Goal: Check status: Check status

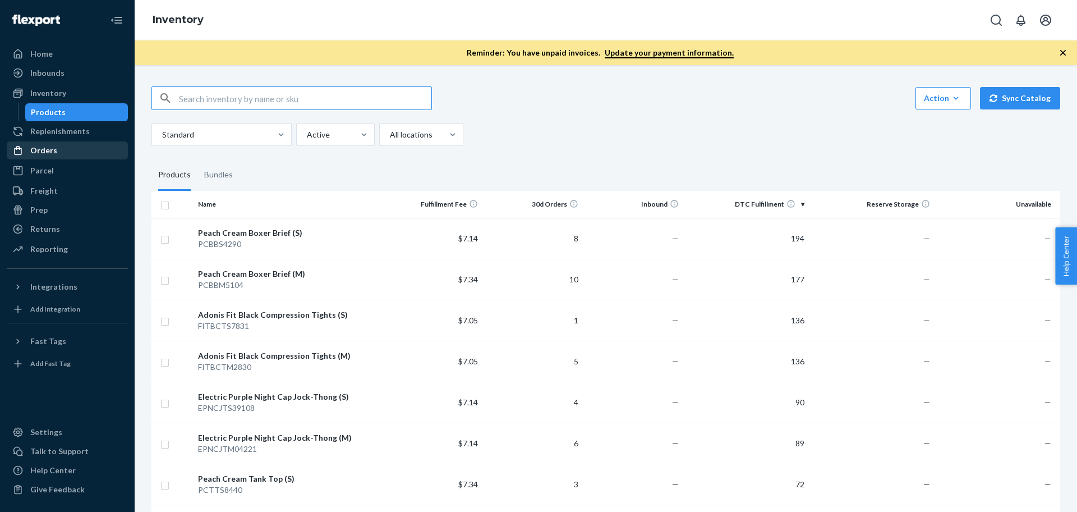
click at [56, 157] on div "Orders" at bounding box center [67, 150] width 119 height 16
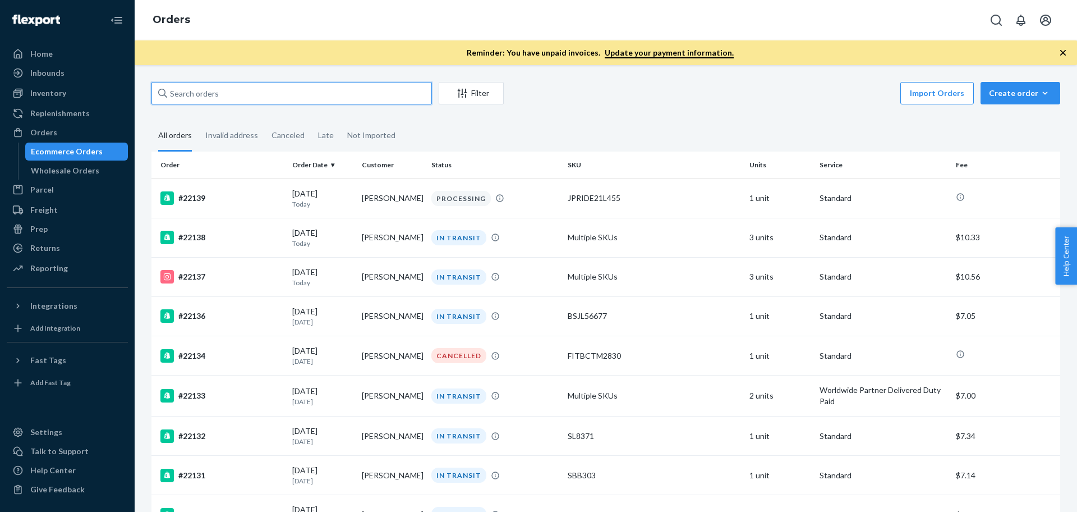
click at [220, 93] on input "text" at bounding box center [291, 93] width 280 height 22
paste input "#21930"
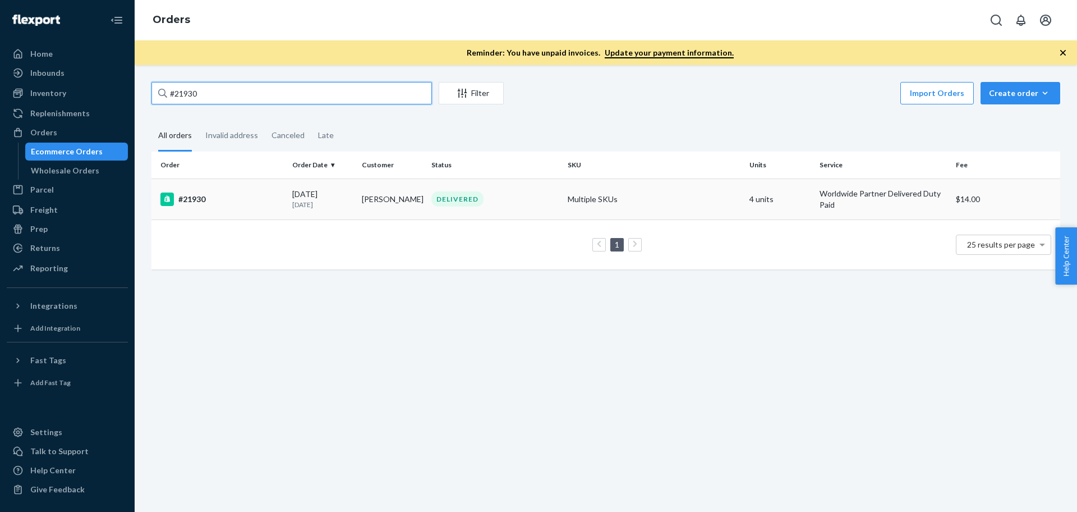
type input "#21930"
click at [200, 200] on div "#21930" at bounding box center [221, 198] width 123 height 13
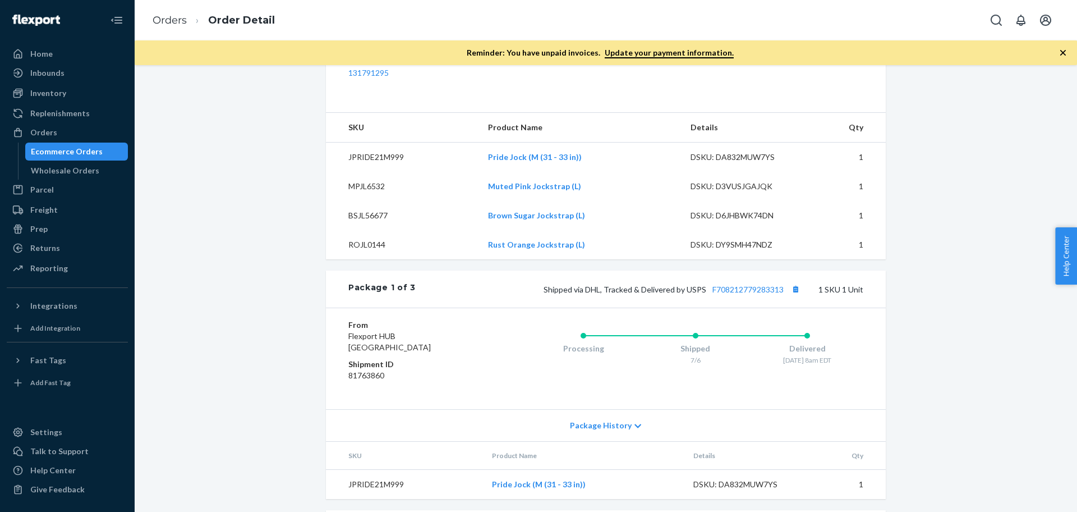
scroll to position [421, 0]
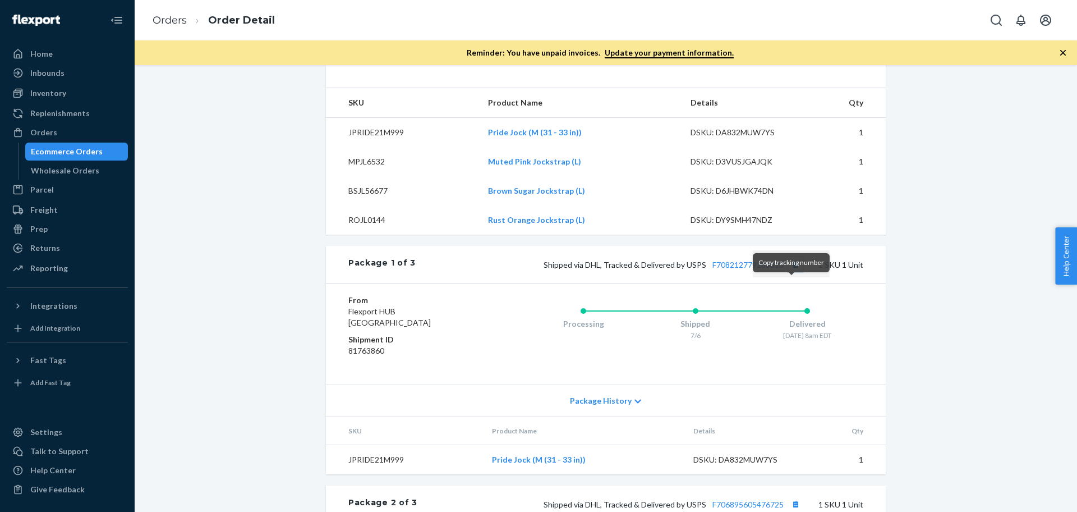
click at [791, 271] on button "Copy tracking number" at bounding box center [795, 264] width 15 height 15
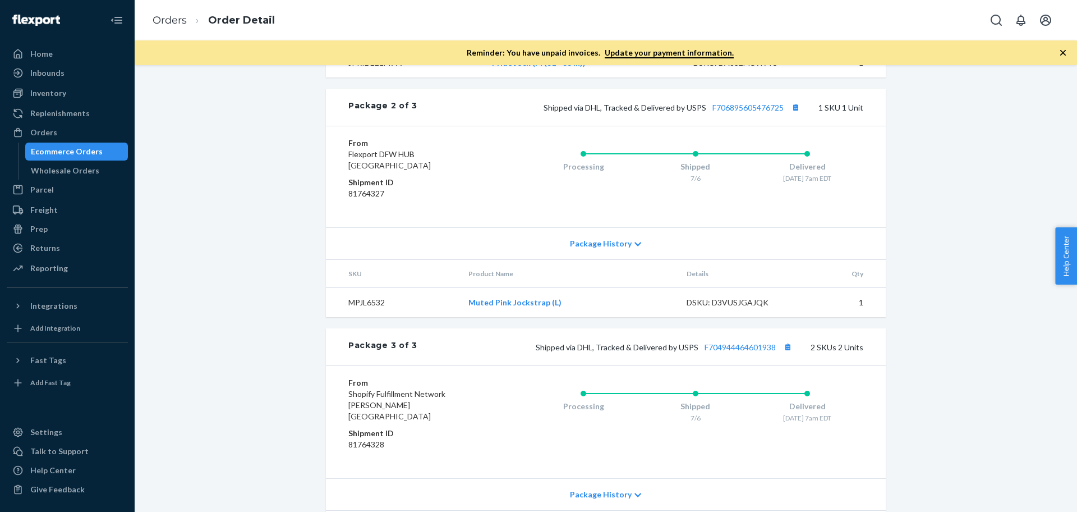
scroll to position [841, 0]
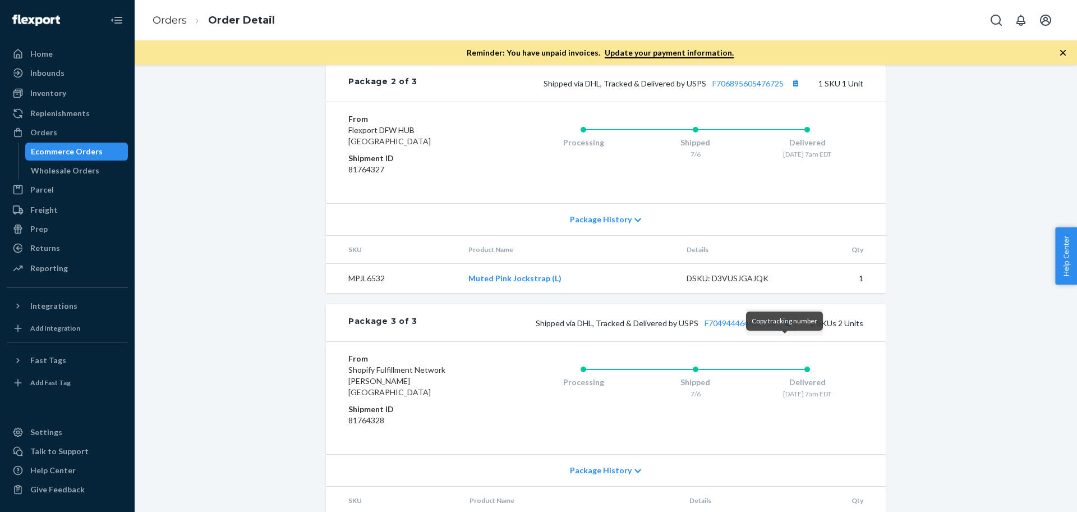
click at [786, 330] on button "Copy tracking number" at bounding box center [787, 322] width 15 height 15
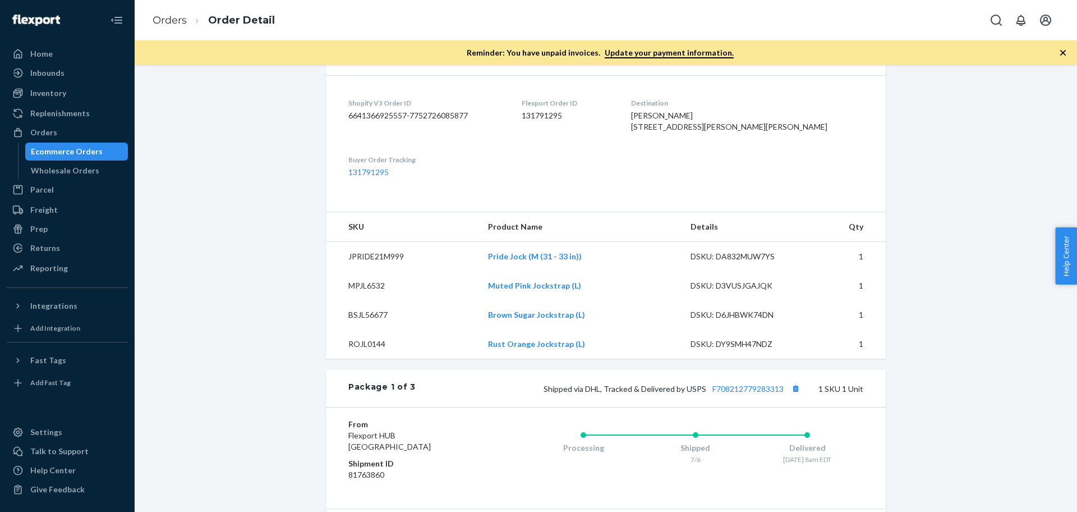
scroll to position [156, 0]
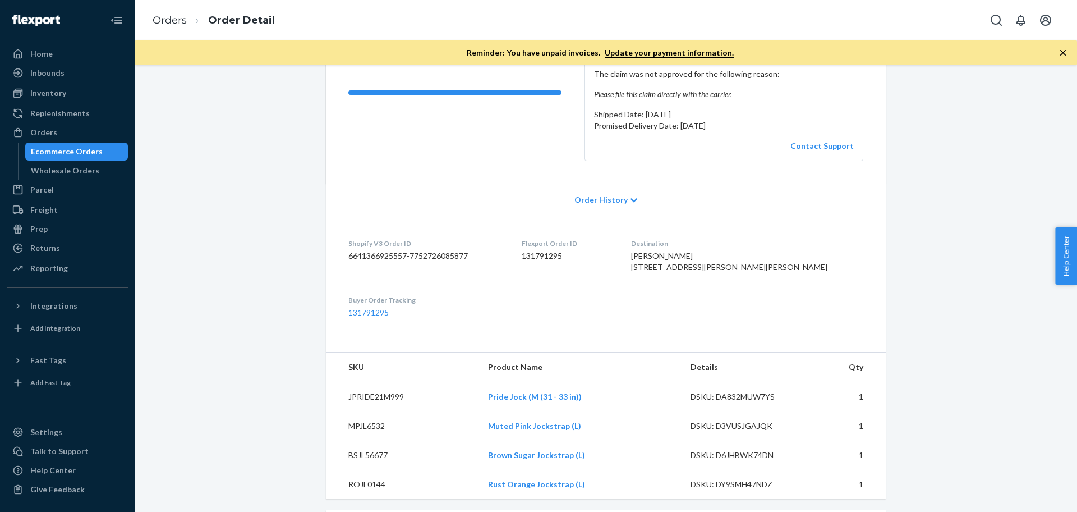
click at [704, 254] on span "[PERSON_NAME] [STREET_ADDRESS][PERSON_NAME][PERSON_NAME]" at bounding box center [729, 261] width 196 height 21
copy span "[PERSON_NAME]"
drag, startPoint x: 684, startPoint y: 289, endPoint x: 675, endPoint y: 270, distance: 21.1
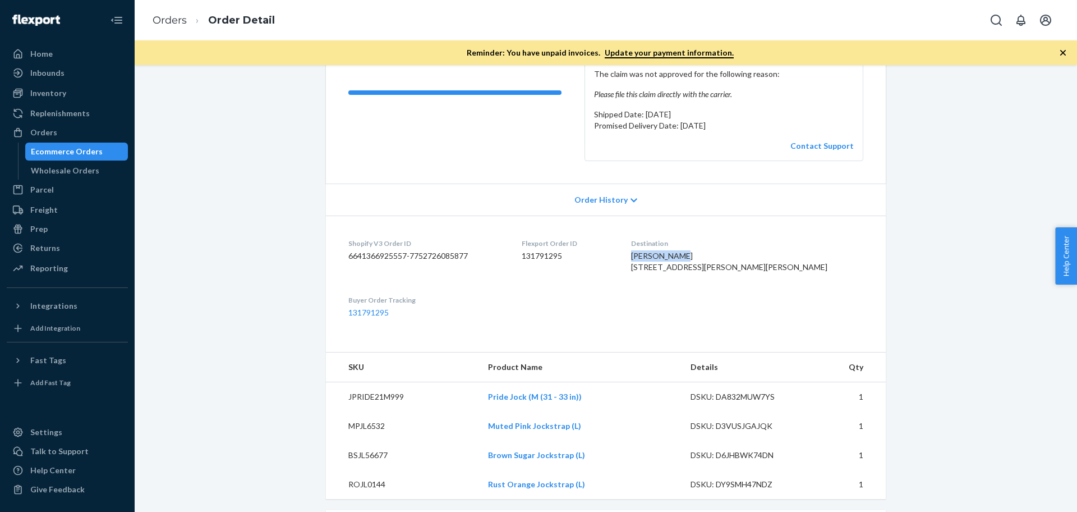
click at [675, 270] on span "[PERSON_NAME] [STREET_ADDRESS][PERSON_NAME][PERSON_NAME]" at bounding box center [729, 261] width 196 height 21
copy span "[STREET_ADDRESS][PERSON_NAME][PERSON_NAME]"
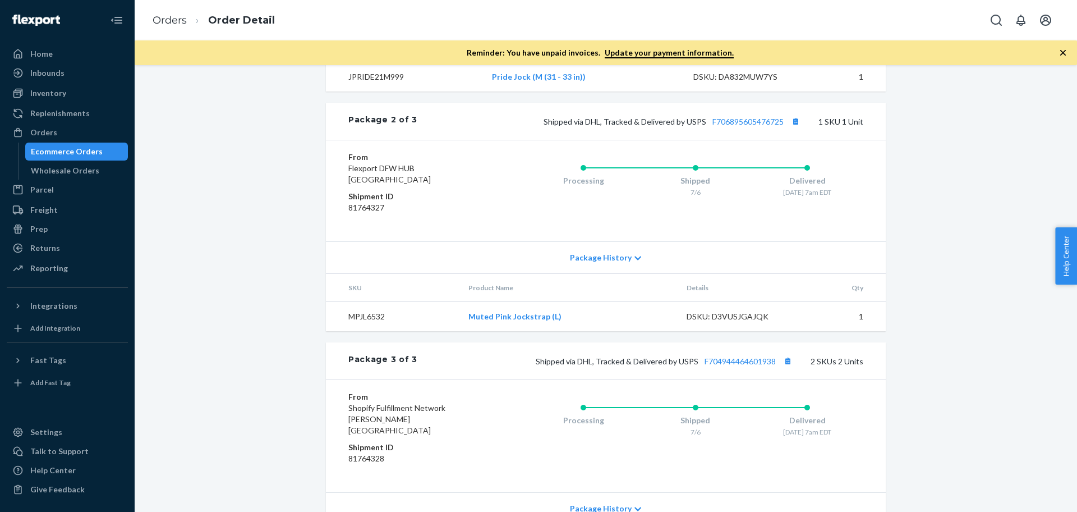
scroll to position [787, 0]
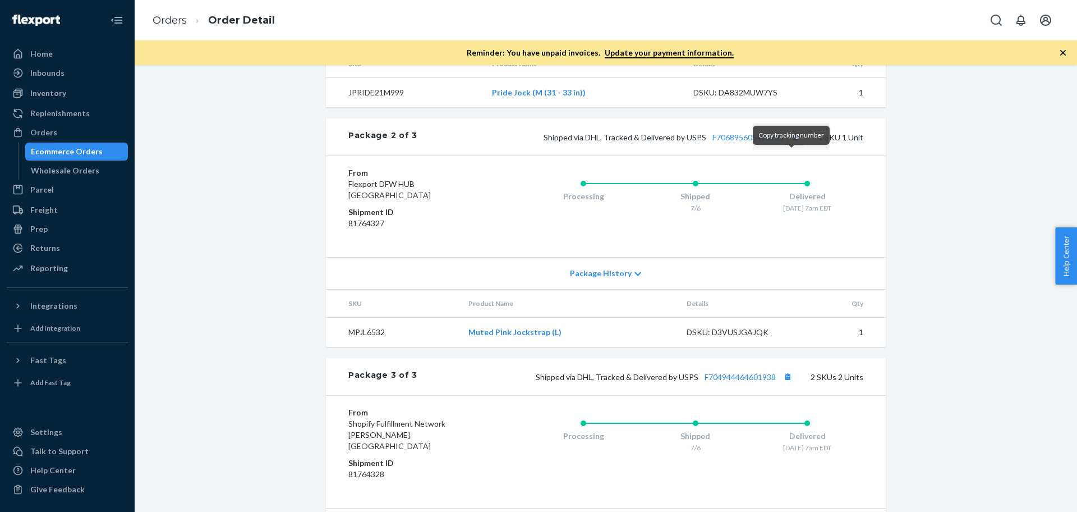
click at [791, 144] on button "Copy tracking number" at bounding box center [795, 137] width 15 height 15
click at [787, 384] on button "Copy tracking number" at bounding box center [787, 376] width 15 height 15
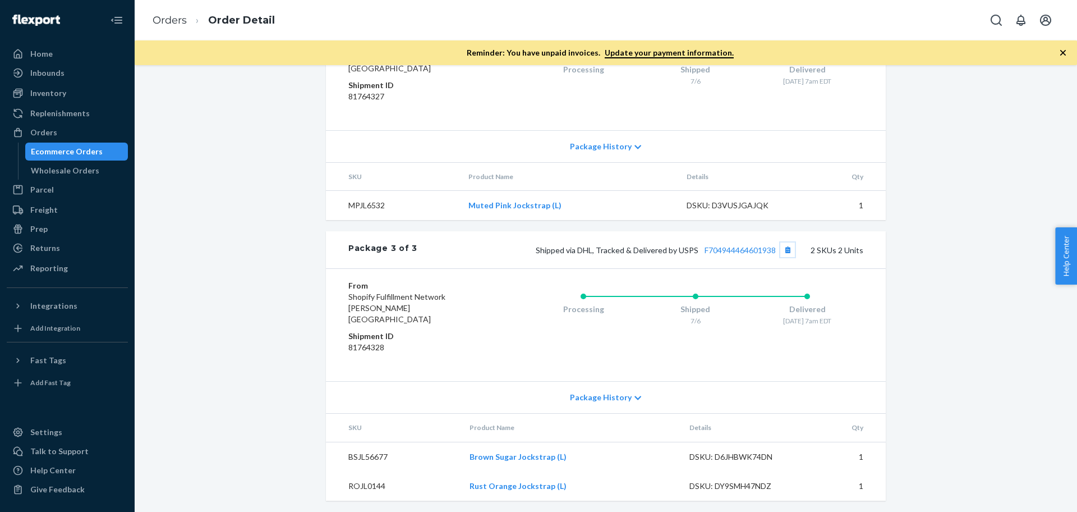
scroll to position [928, 0]
click at [725, 252] on link "F704944464601938" at bounding box center [739, 248] width 71 height 10
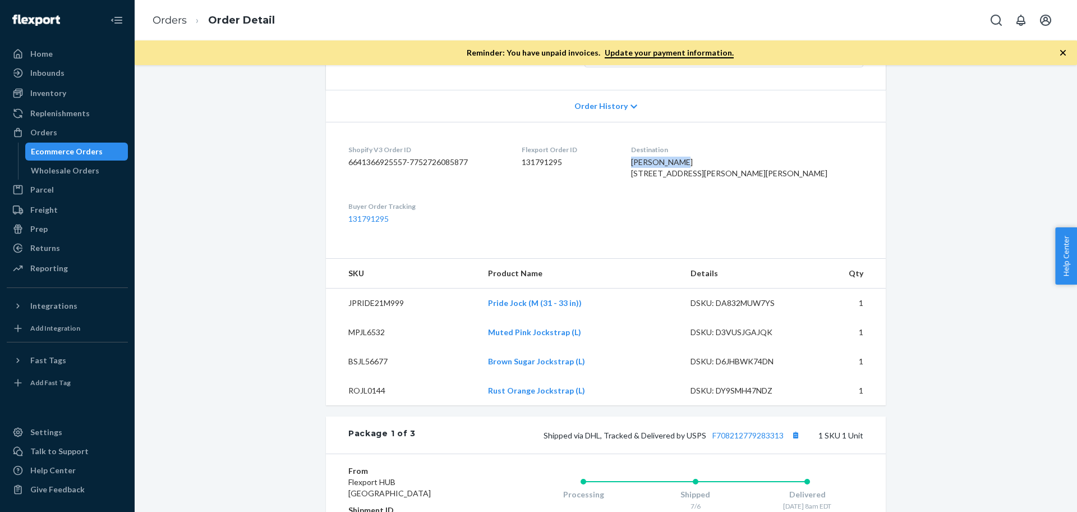
scroll to position [227, 0]
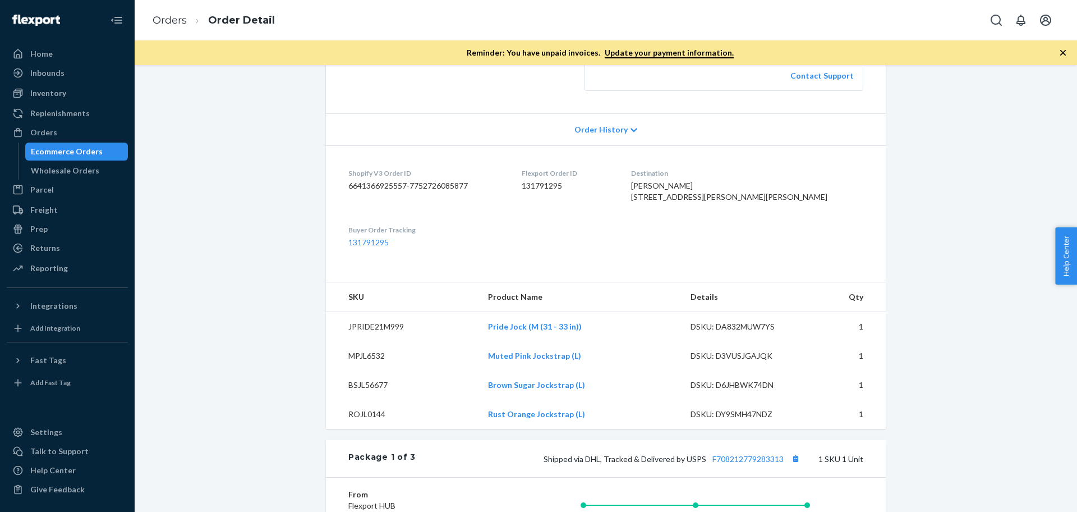
click at [560, 180] on dd "131791295" at bounding box center [567, 185] width 91 height 11
copy dd "131791295"
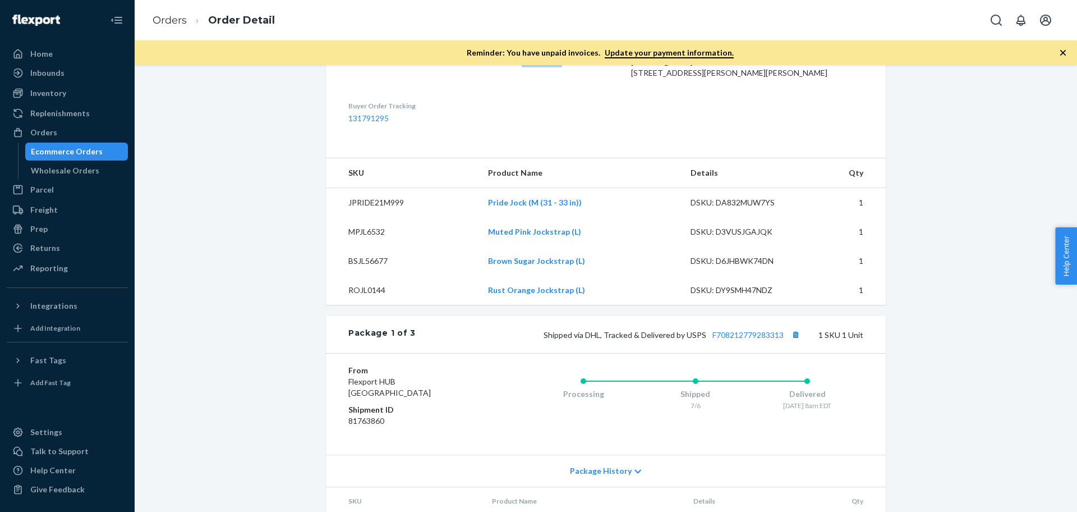
scroll to position [421, 0]
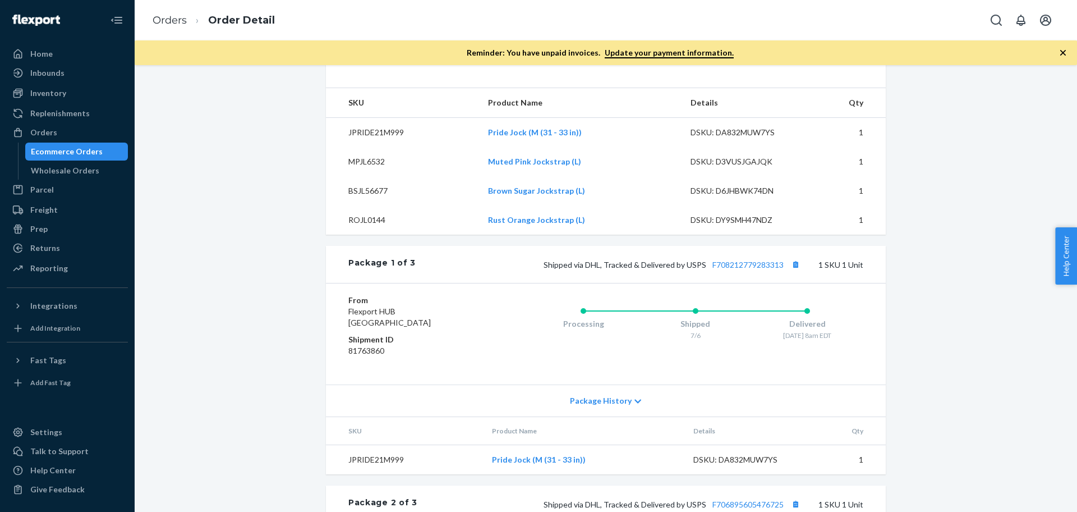
click at [751, 138] on div "DSKU: DA832MUW7YS" at bounding box center [742, 132] width 105 height 11
copy div "DA832MUW7YS"
click at [745, 167] on div "DSKU: D3VUSJGAJQK" at bounding box center [742, 161] width 105 height 11
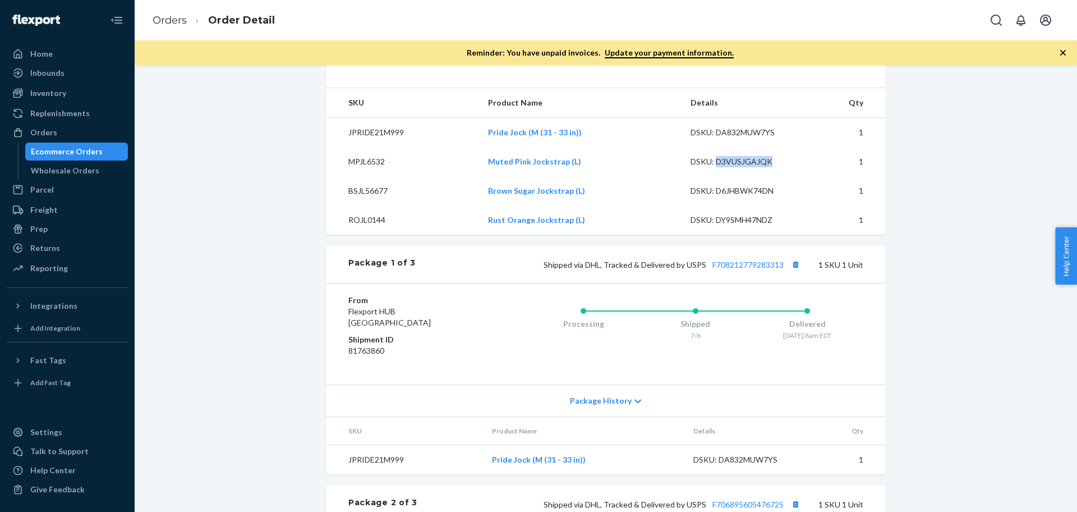
copy div "D3VUSJGAJQK"
click at [735, 196] on div "DSKU: D6JHBWK74DN" at bounding box center [742, 190] width 105 height 11
copy div "D6JHBWK74DN"
click at [743, 225] on div "DSKU: DY9SMH47NDZ" at bounding box center [742, 219] width 105 height 11
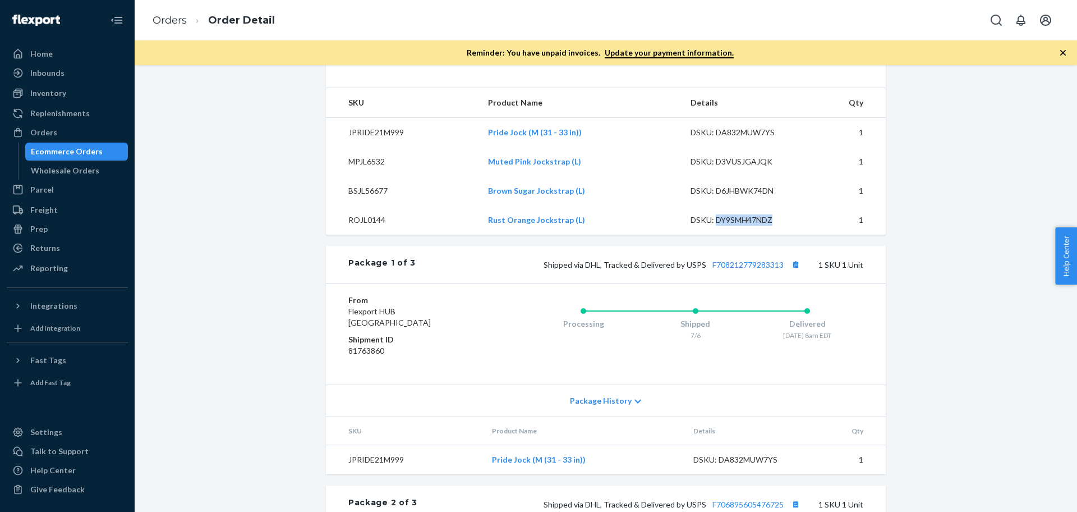
click at [743, 225] on div "DSKU: DY9SMH47NDZ" at bounding box center [742, 219] width 105 height 11
copy div "DY9SMH47NDZ"
